Goal: Navigation & Orientation: Understand site structure

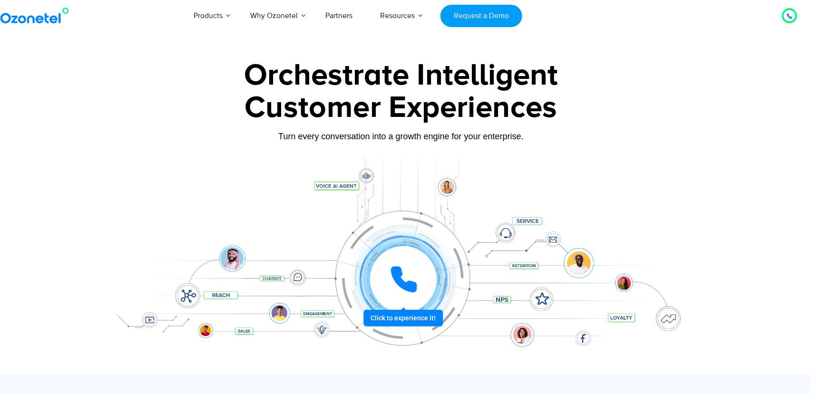
click at [790, 16] on icon at bounding box center [789, 16] width 5 height 5
click at [788, 16] on icon at bounding box center [790, 16] width 6 height 6
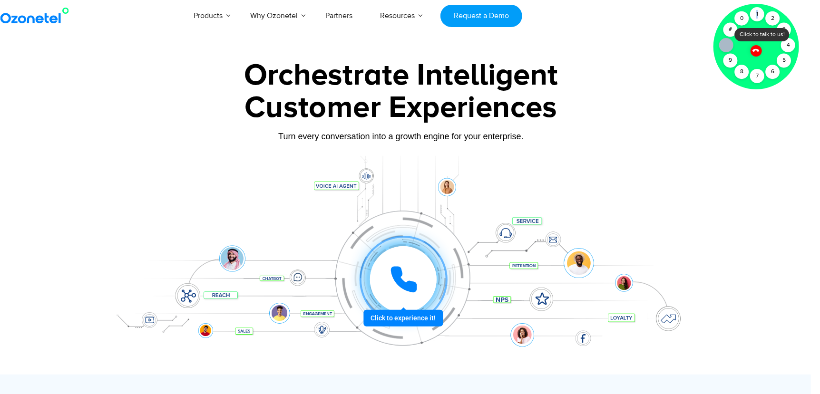
click at [788, 16] on div at bounding box center [757, 47] width 86 height 86
click at [755, 49] on icon at bounding box center [756, 50] width 7 height 7
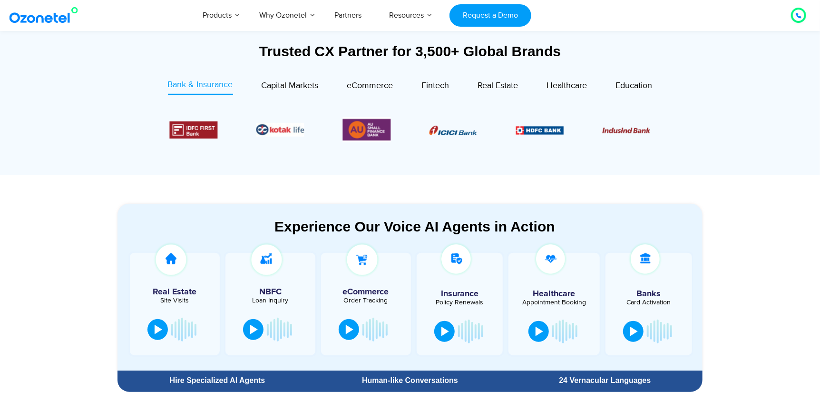
scroll to position [356, 0]
click at [373, 87] on span "eCommerce" at bounding box center [370, 85] width 46 height 10
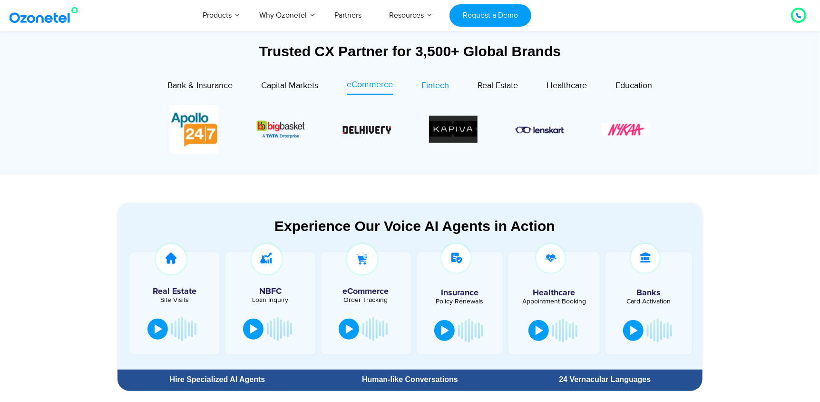
click at [436, 83] on span "Fintech" at bounding box center [436, 85] width 28 height 10
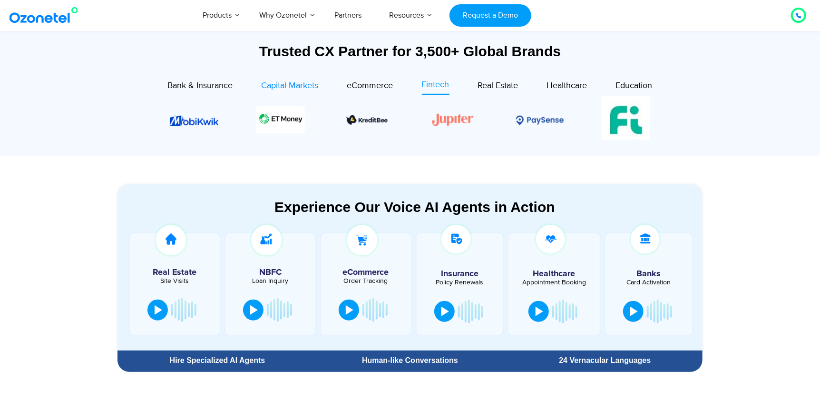
click at [279, 86] on span "Capital Markets" at bounding box center [290, 85] width 57 height 10
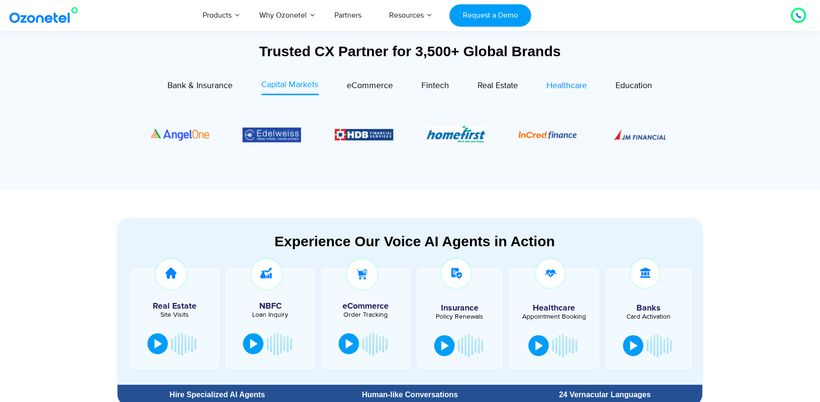
click at [570, 85] on span "Healthcare" at bounding box center [567, 85] width 40 height 10
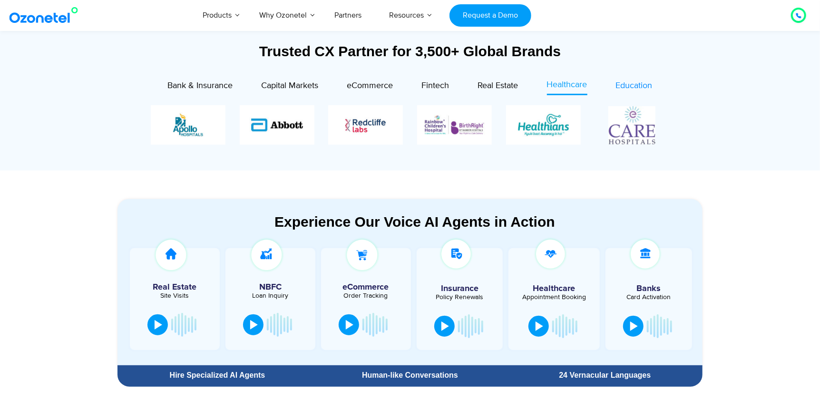
click at [632, 83] on span "Education" at bounding box center [634, 85] width 37 height 10
